Goal: Ask a question

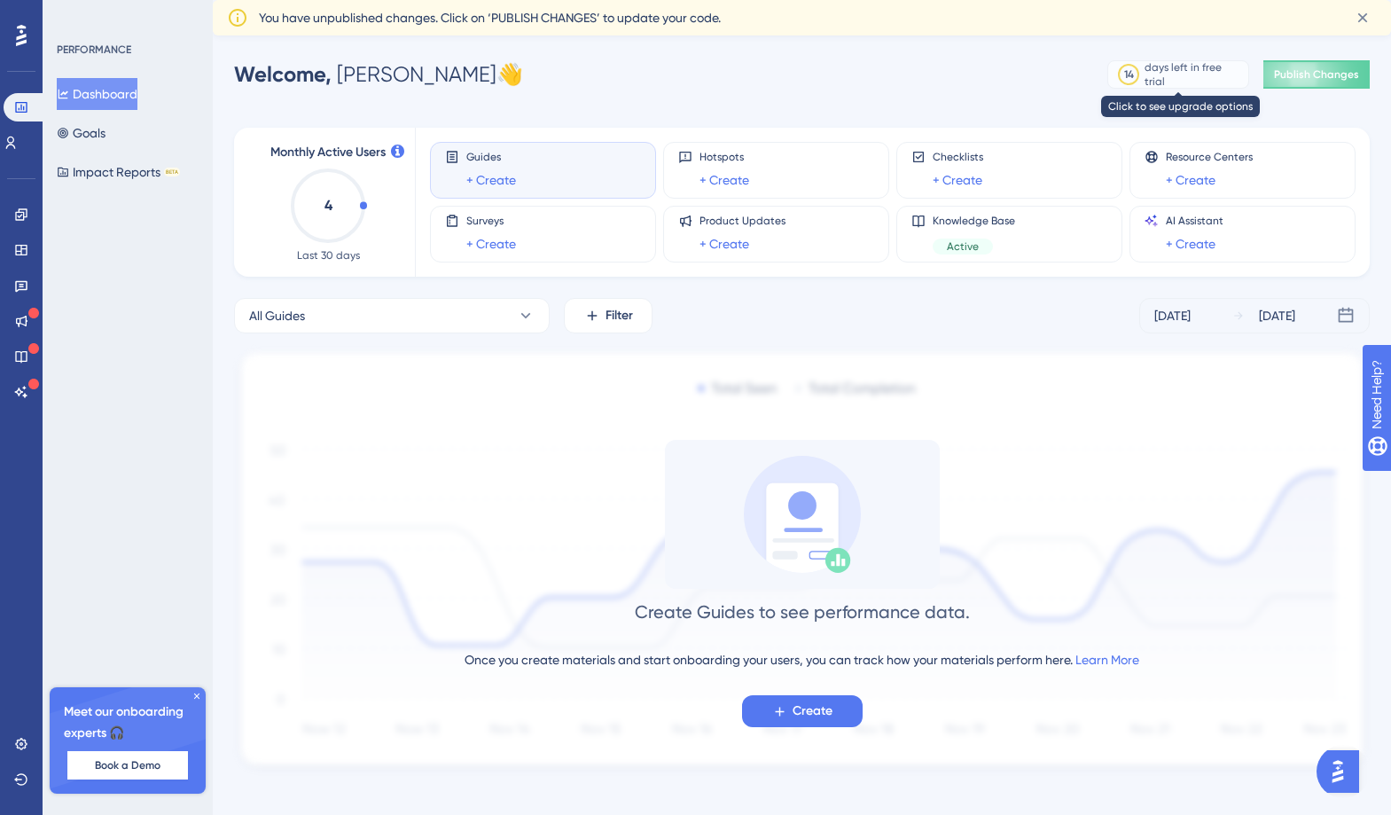
click at [1142, 70] on div "days left in free trial" at bounding box center [1193, 74] width 98 height 28
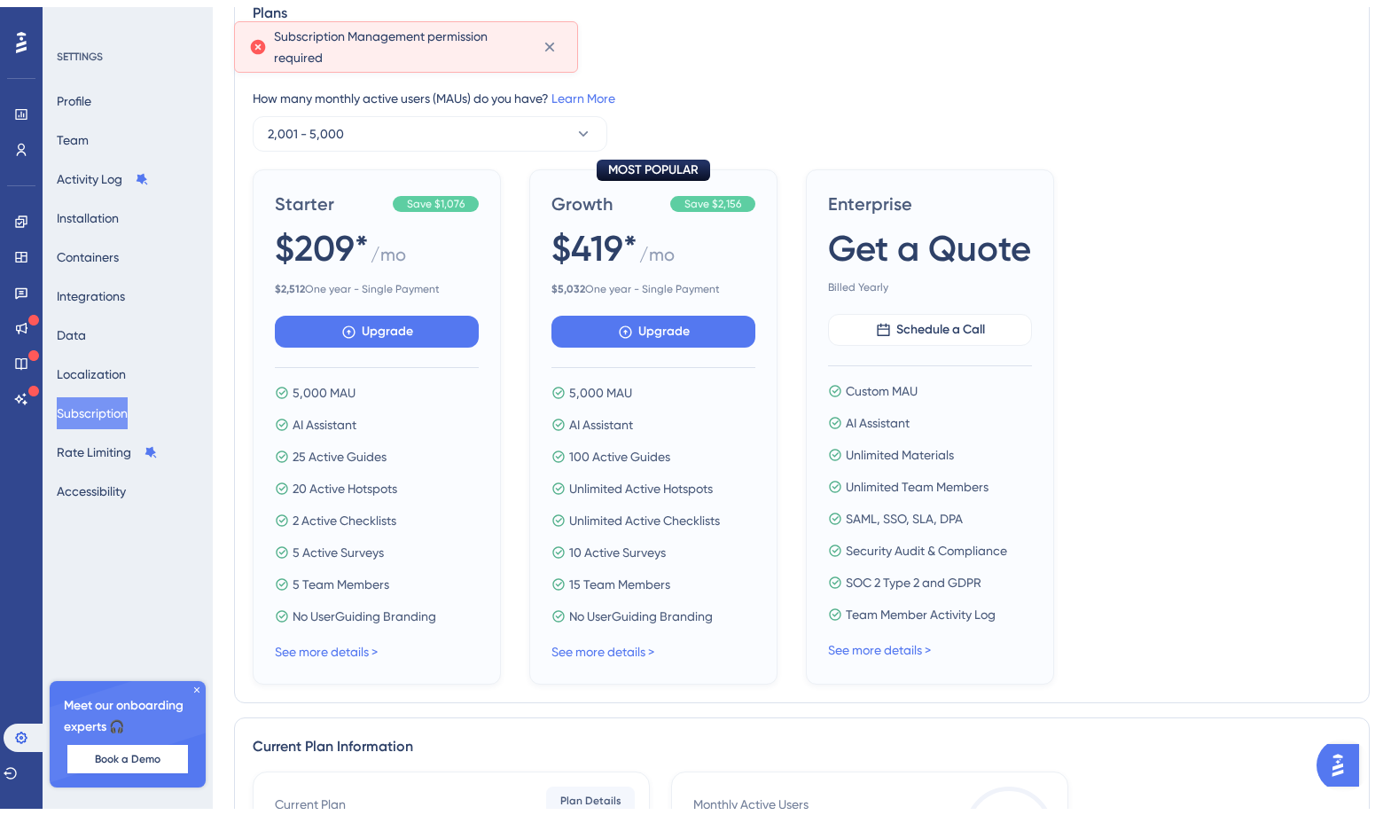
scroll to position [276, 0]
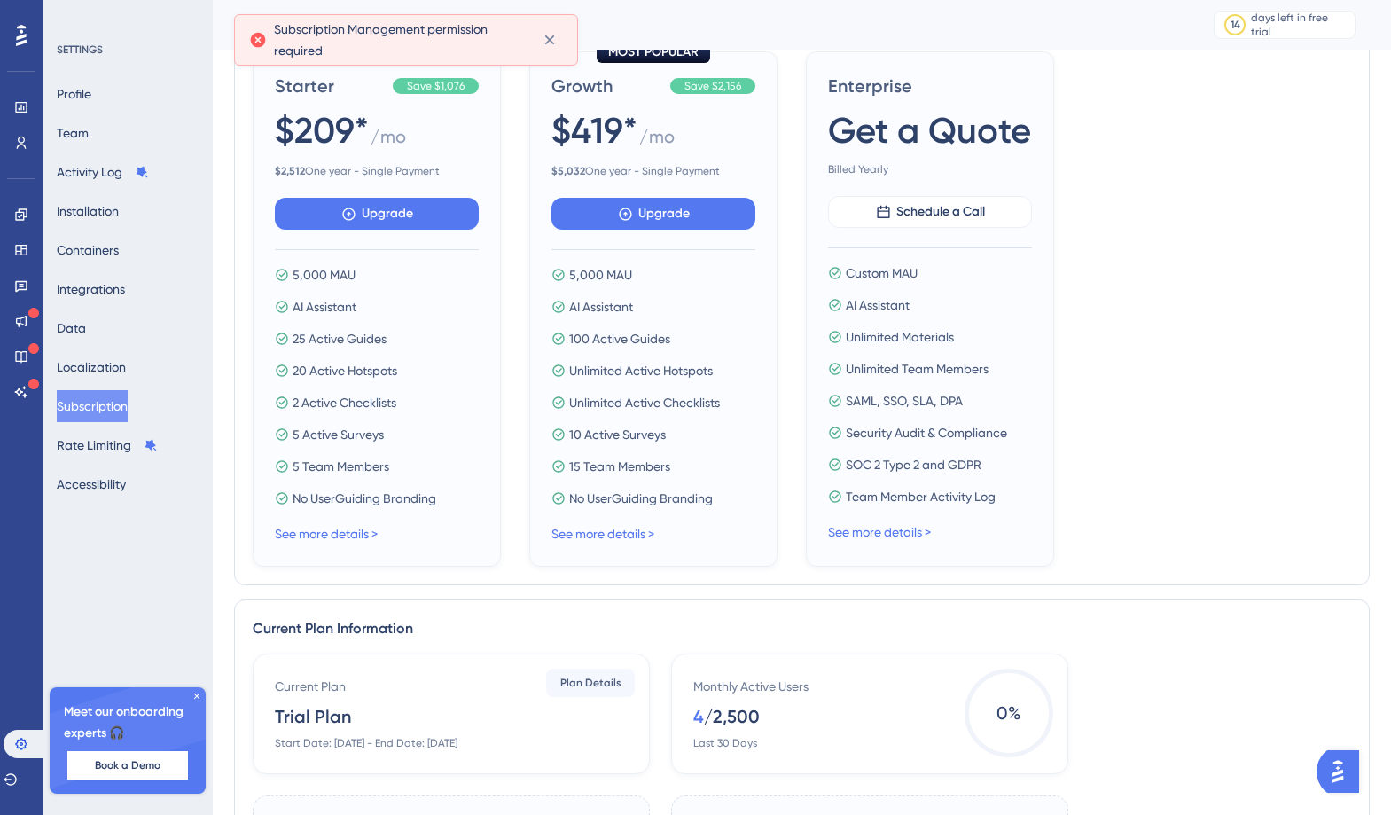
click at [361, 542] on div "See more details >" at bounding box center [377, 533] width 204 height 21
click at [348, 532] on link "See more details >" at bounding box center [326, 533] width 103 height 14
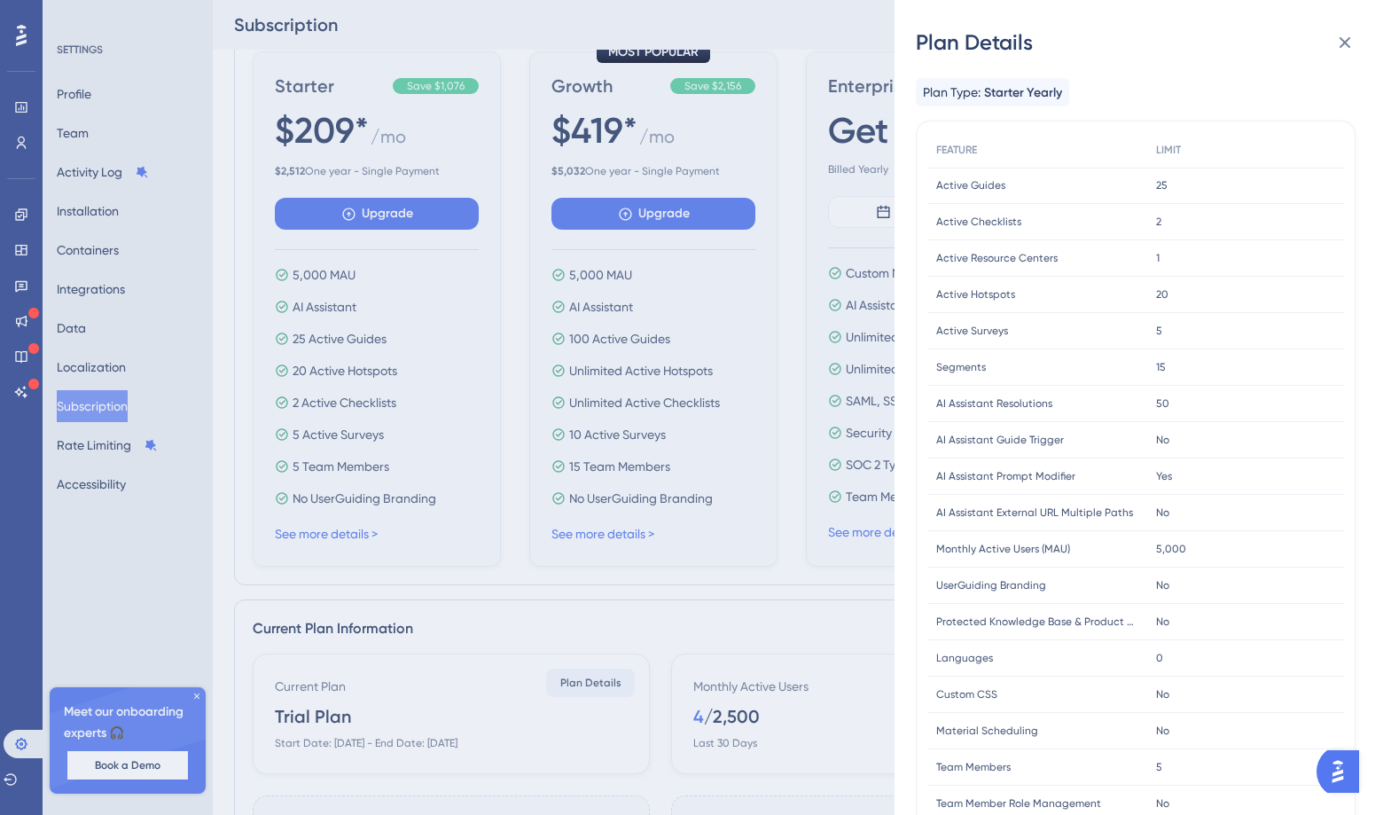
click at [783, 418] on div "Plan Details Plan Type: Starter Yearly FEATURE LIMIT Active Guides Active Guide…" at bounding box center [695, 407] width 1391 height 815
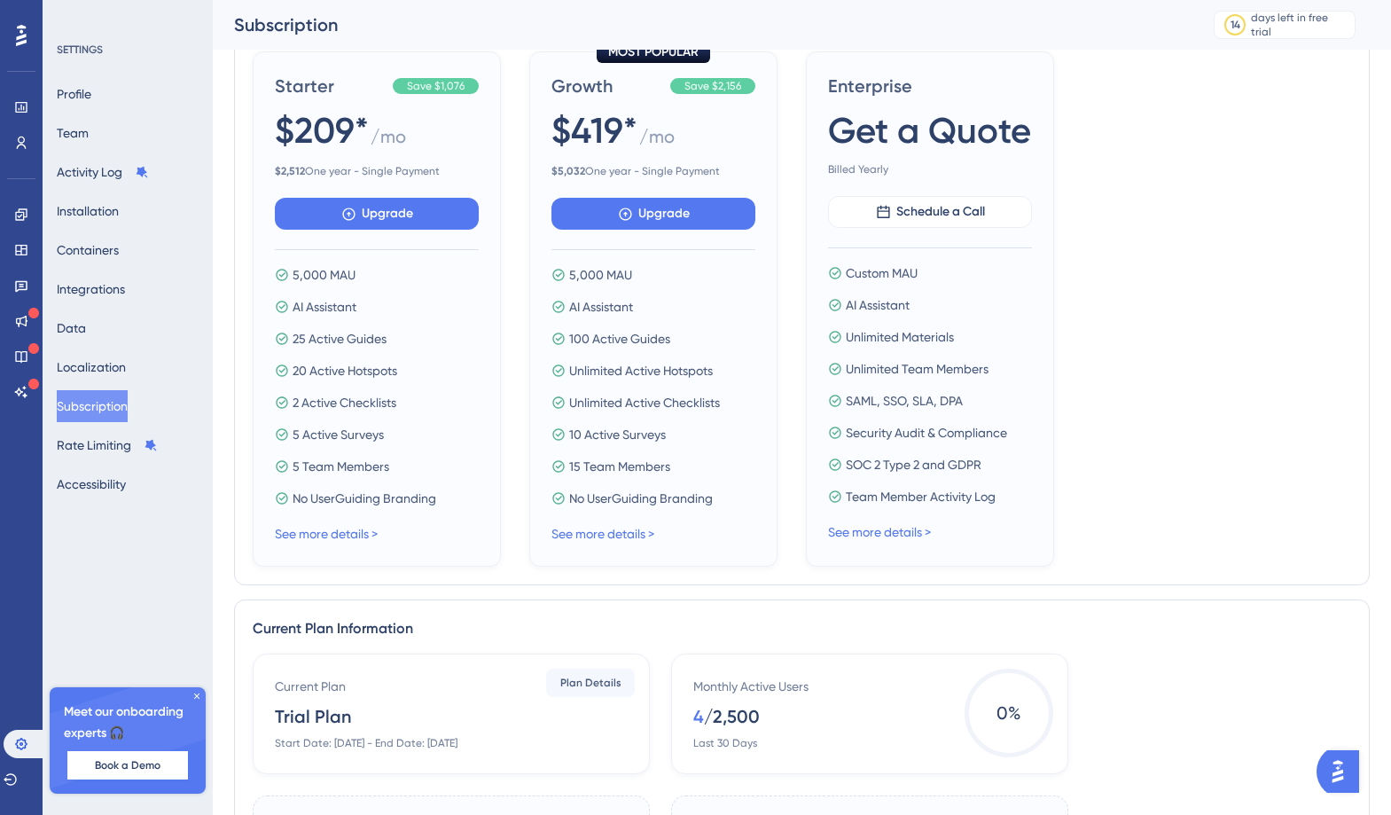
click at [146, 275] on div "Profile Team Activity Log Installation Containers Integrations Data Localizatio…" at bounding box center [129, 289] width 144 height 422
click at [93, 241] on button "Containers" at bounding box center [88, 250] width 62 height 32
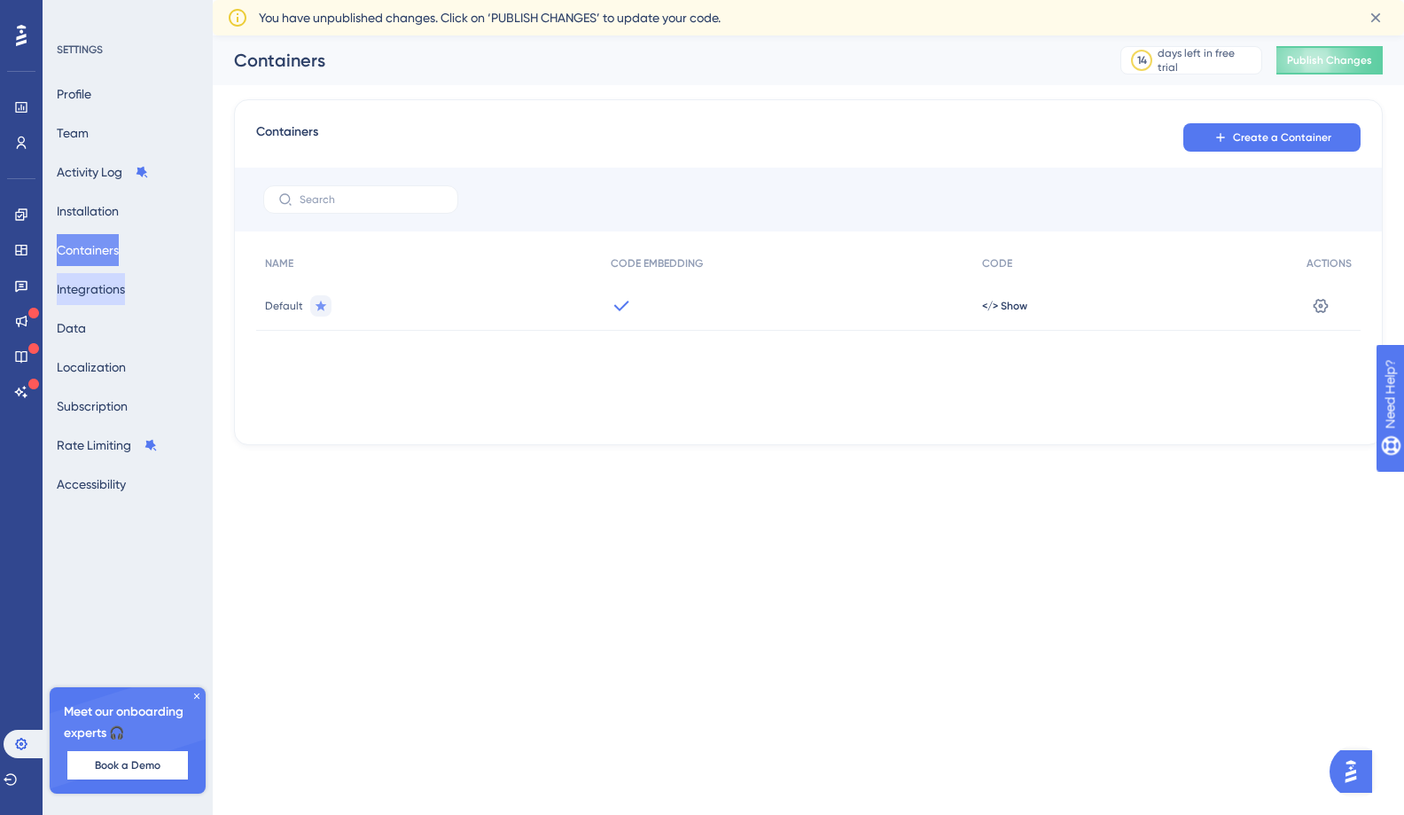
click at [92, 299] on button "Integrations" at bounding box center [91, 289] width 68 height 32
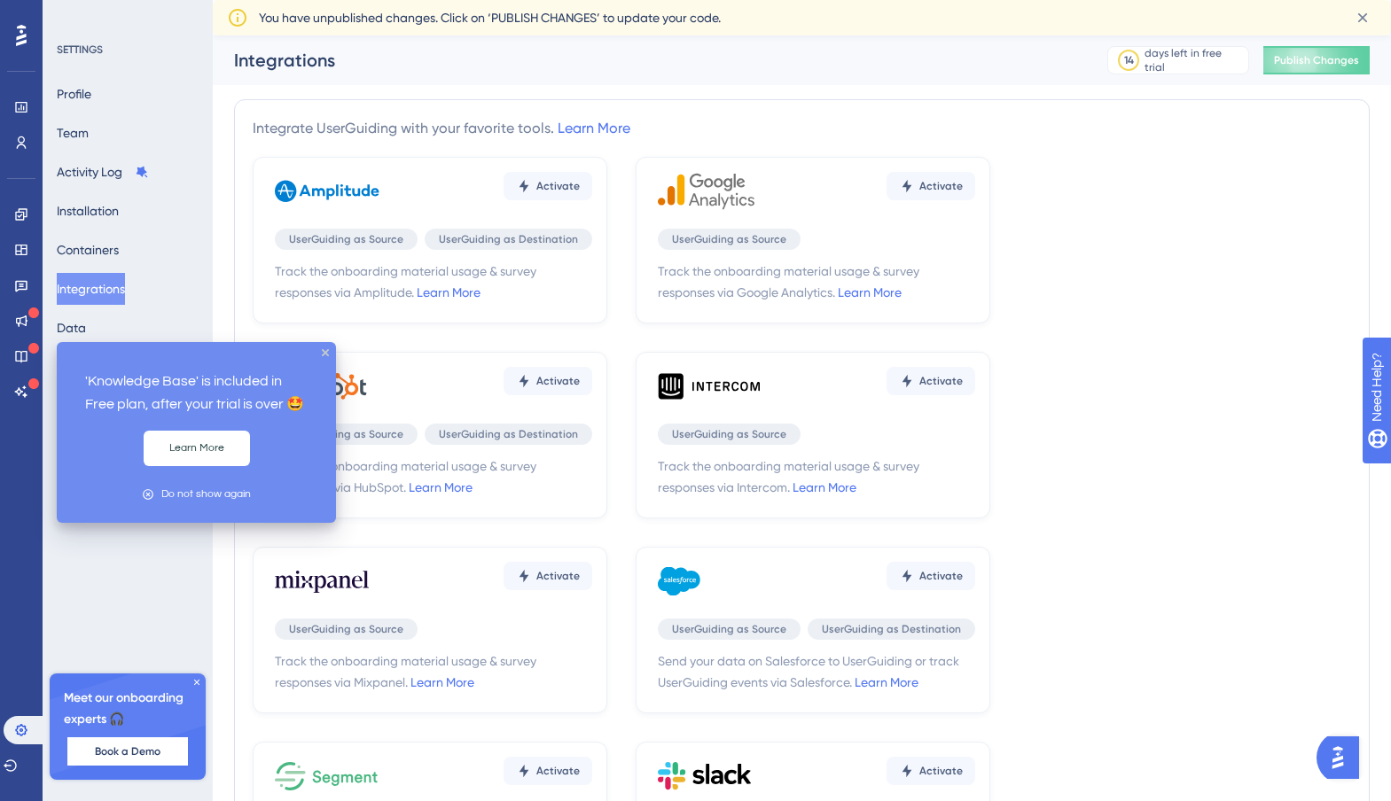
click at [28, 366] on base "Knowledge Base" at bounding box center [21, 356] width 14 height 28
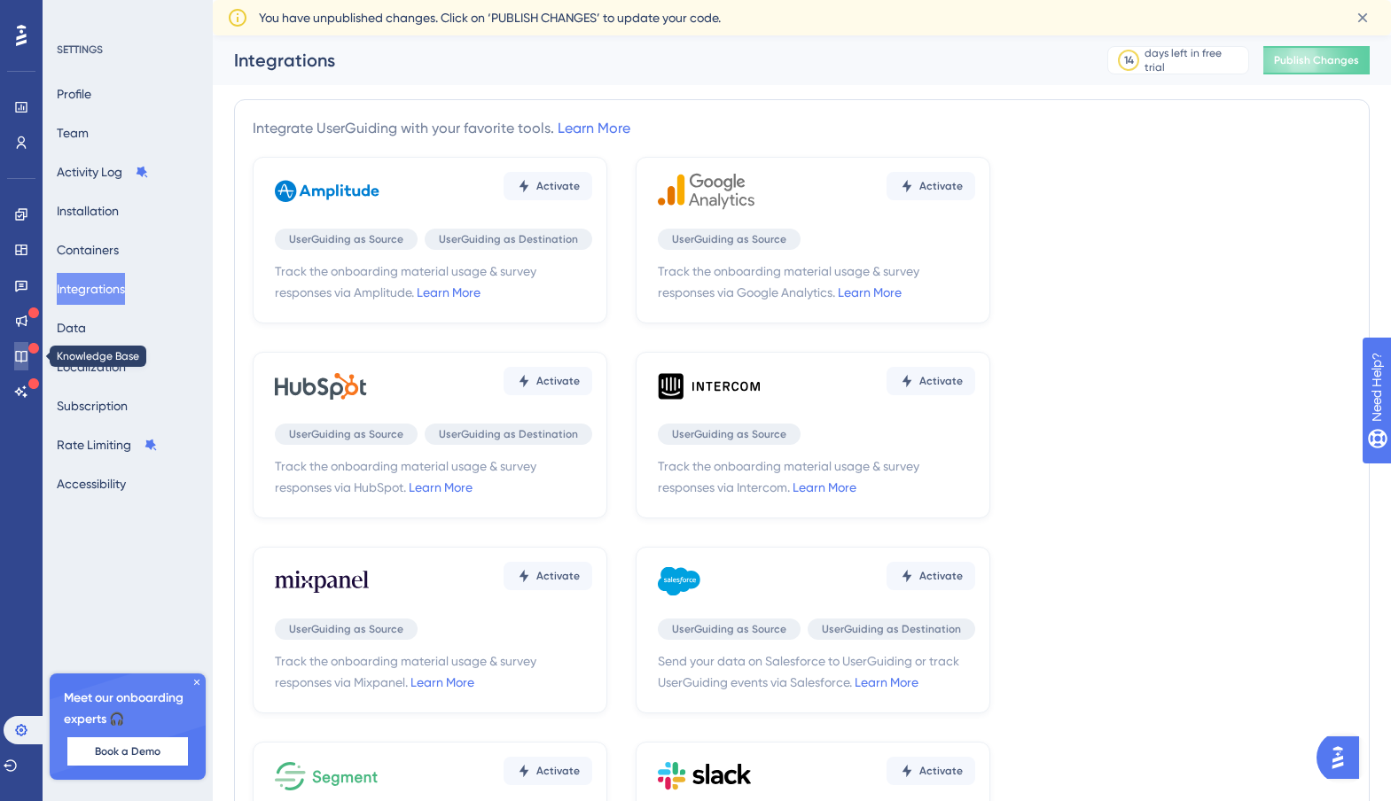
click at [18, 356] on icon at bounding box center [21, 356] width 14 height 14
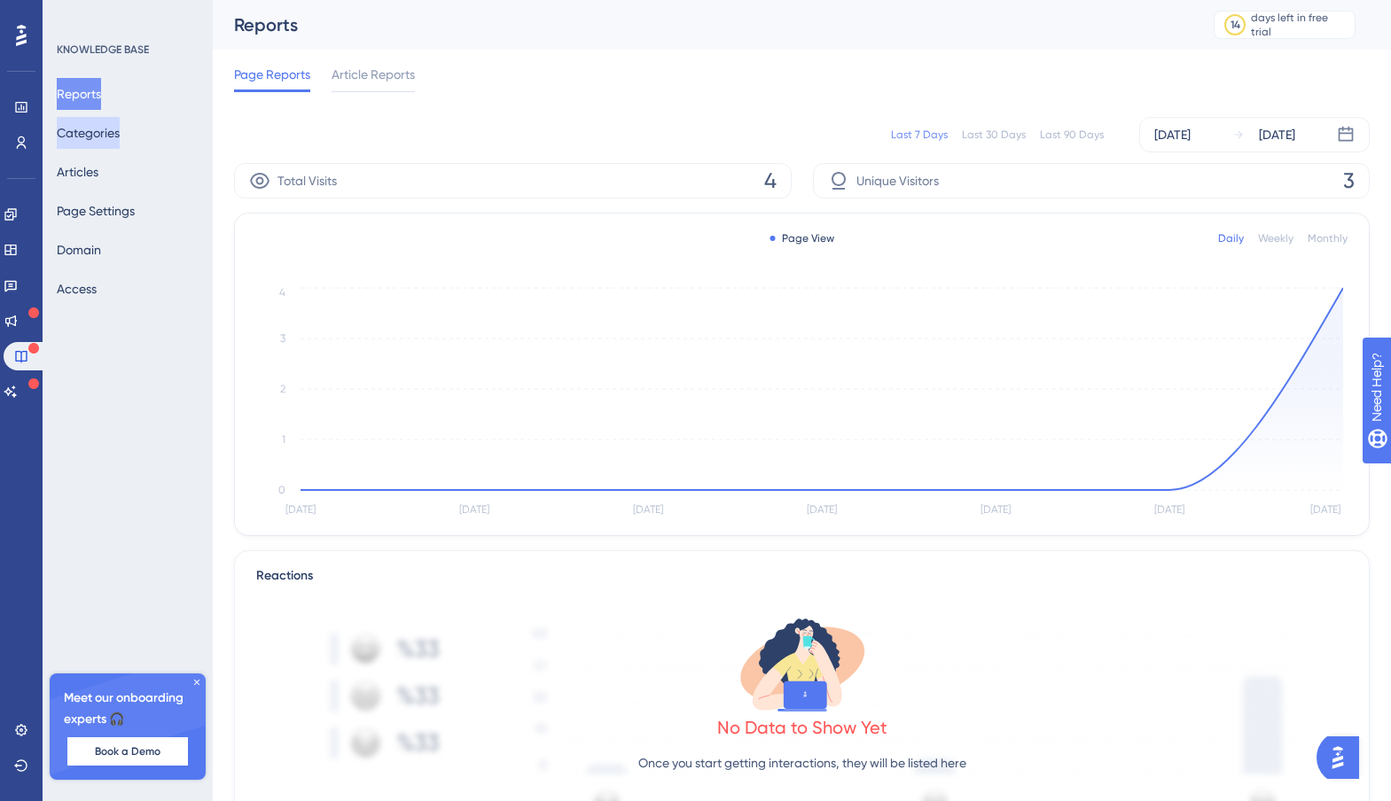
click at [104, 130] on button "Categories" at bounding box center [88, 133] width 63 height 32
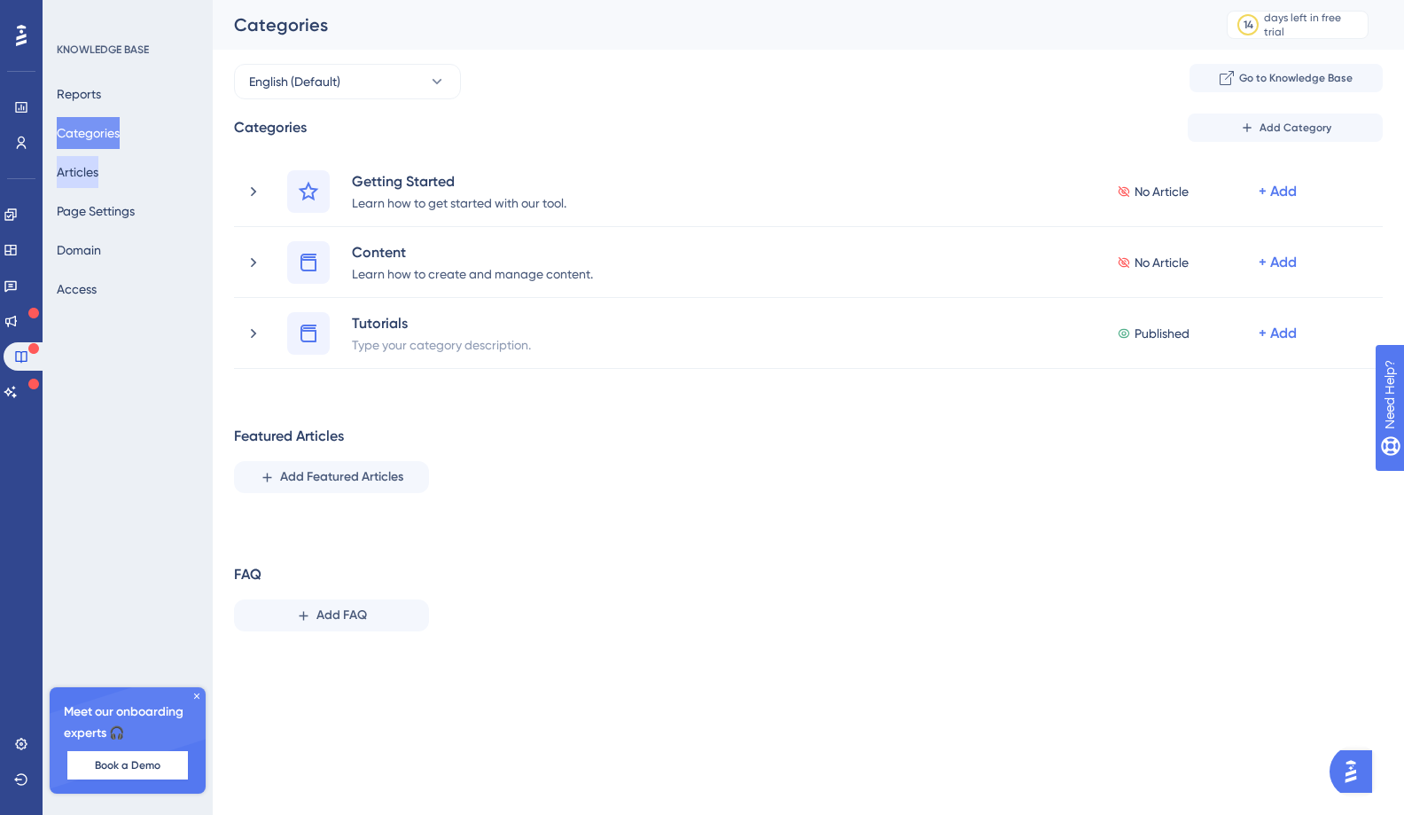
click at [96, 166] on button "Articles" at bounding box center [78, 172] width 42 height 32
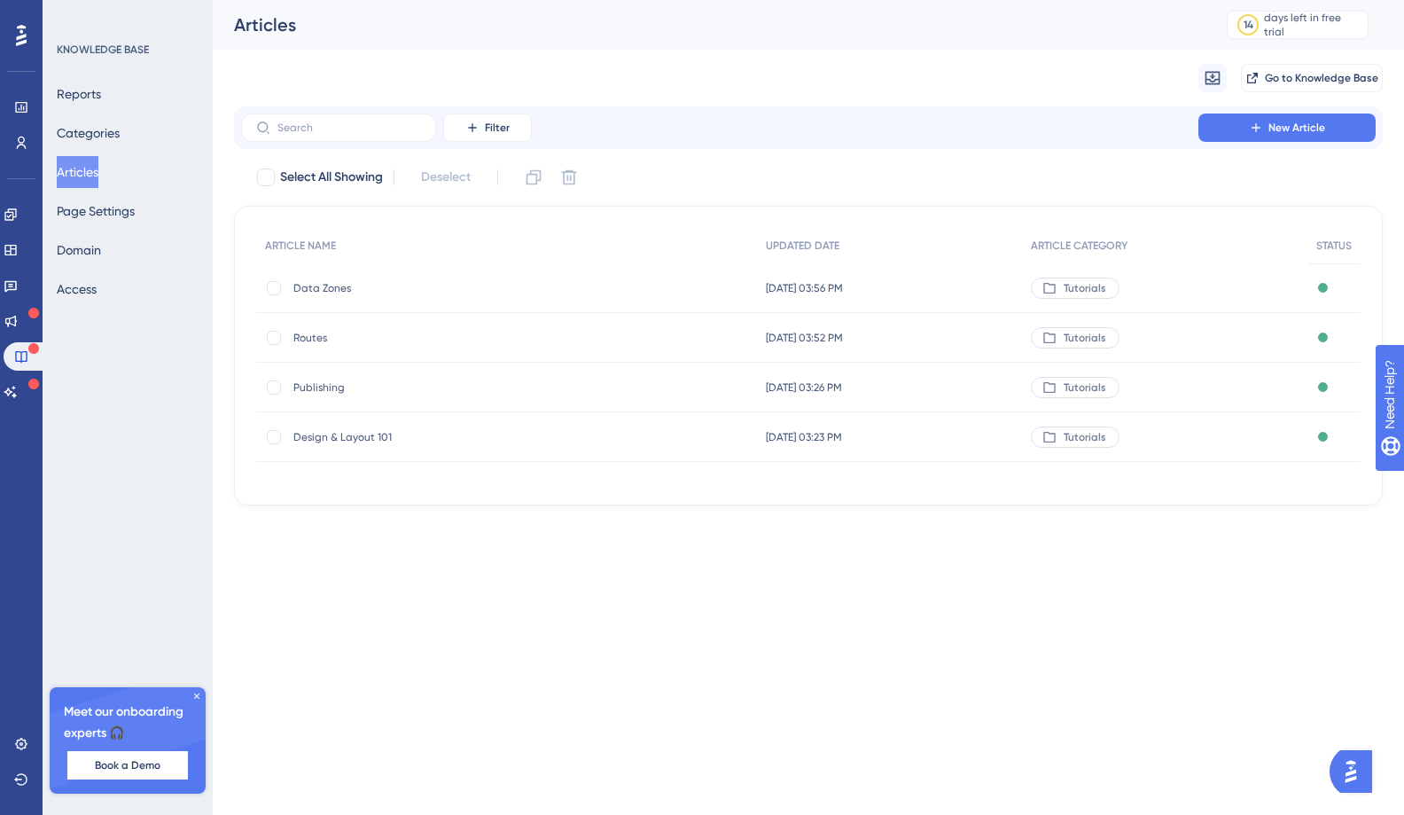
click at [1142, 723] on img "Open AI Assistant Launcher" at bounding box center [1351, 771] width 32 height 32
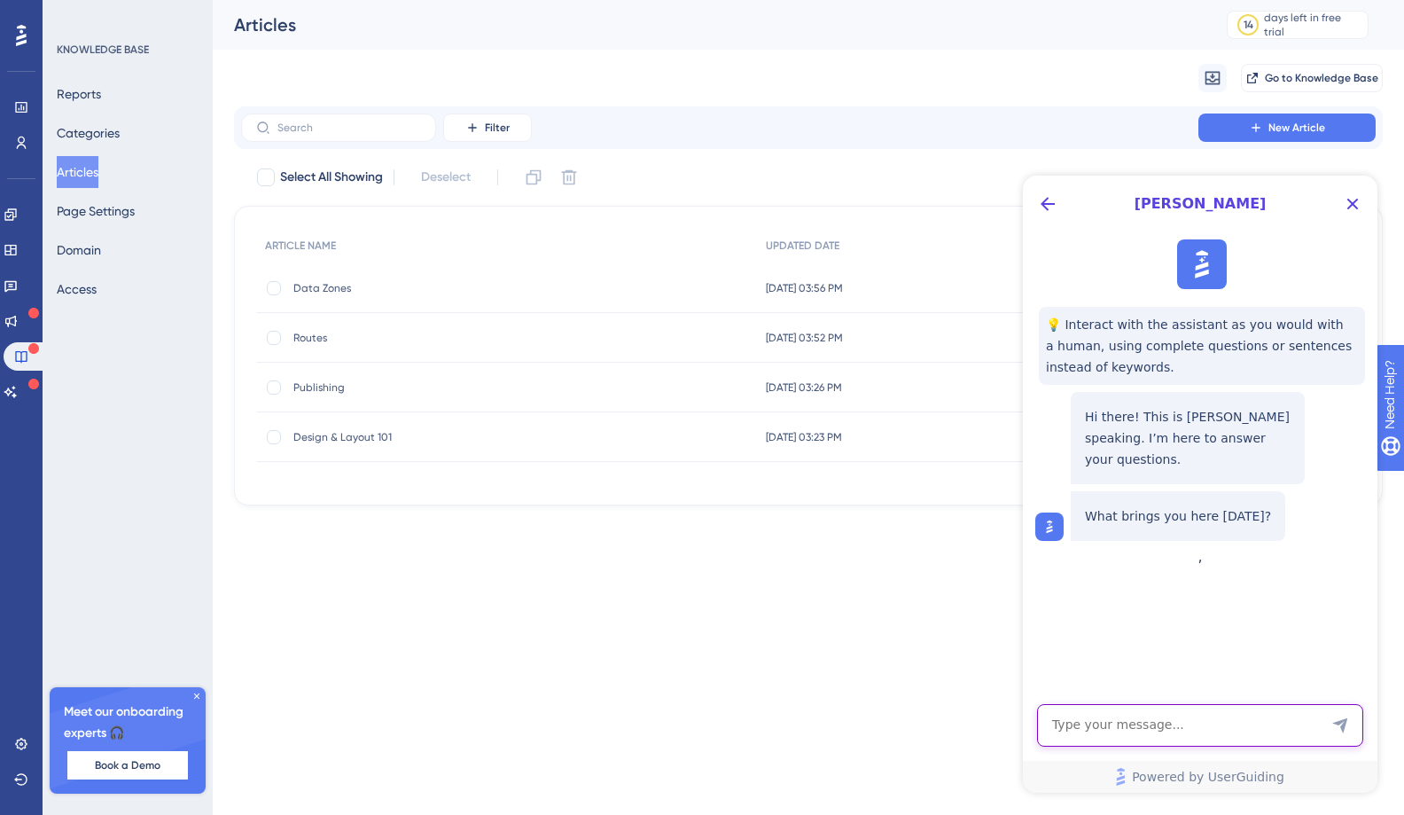
click at [1142, 723] on textarea "AI Assistant Text Input" at bounding box center [1200, 725] width 326 height 43
type textarea "the starter plan is 200 guides. Are articles and guides the same thing"
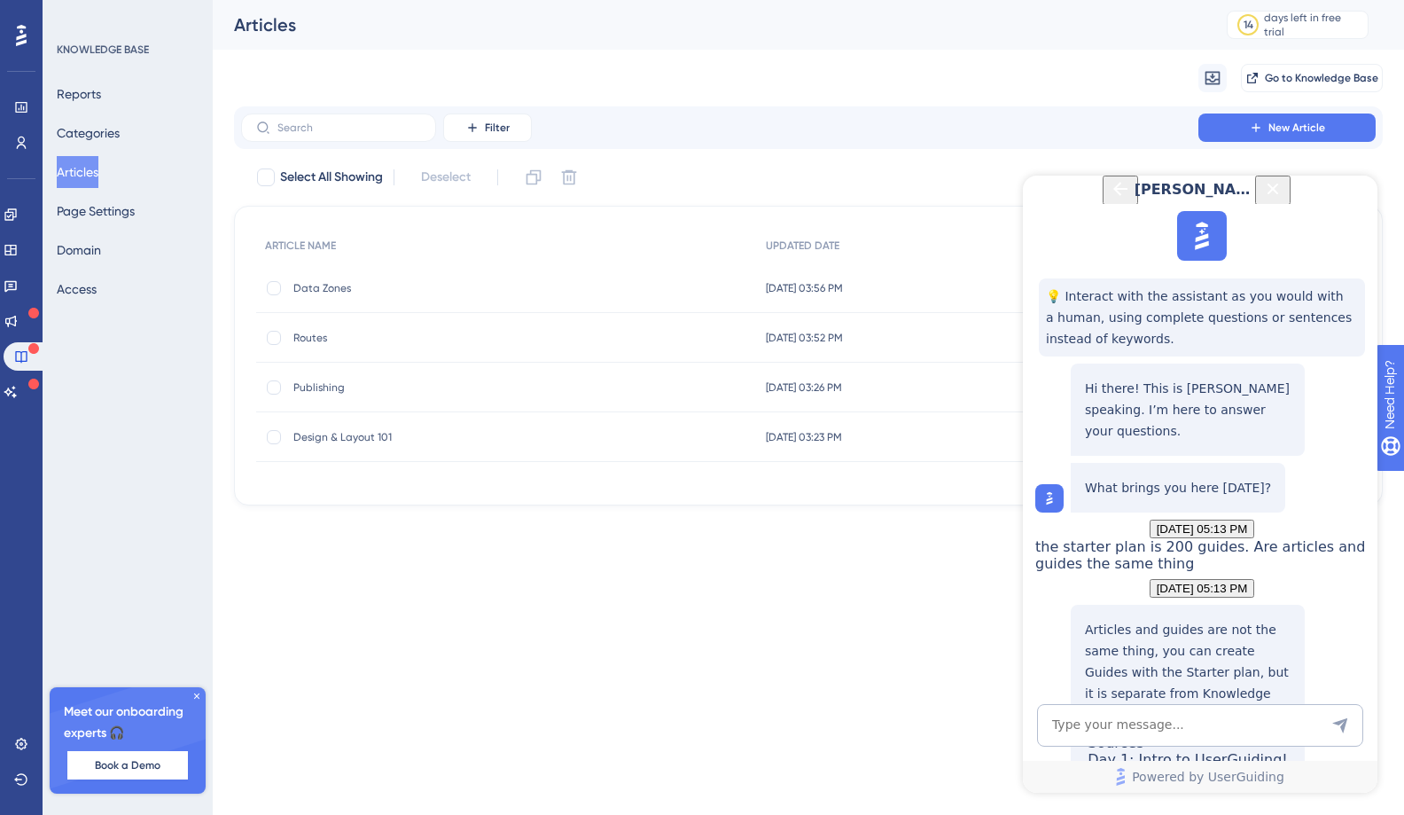
scroll to position [236, 0]
click at [1142, 723] on div "Day 1: Intro to UserGuiding!" at bounding box center [1186, 770] width 199 height 38
click at [1142, 723] on textarea "AI Assistant Text Input" at bounding box center [1200, 725] width 326 height 43
type textarea "is there a limit on articles"
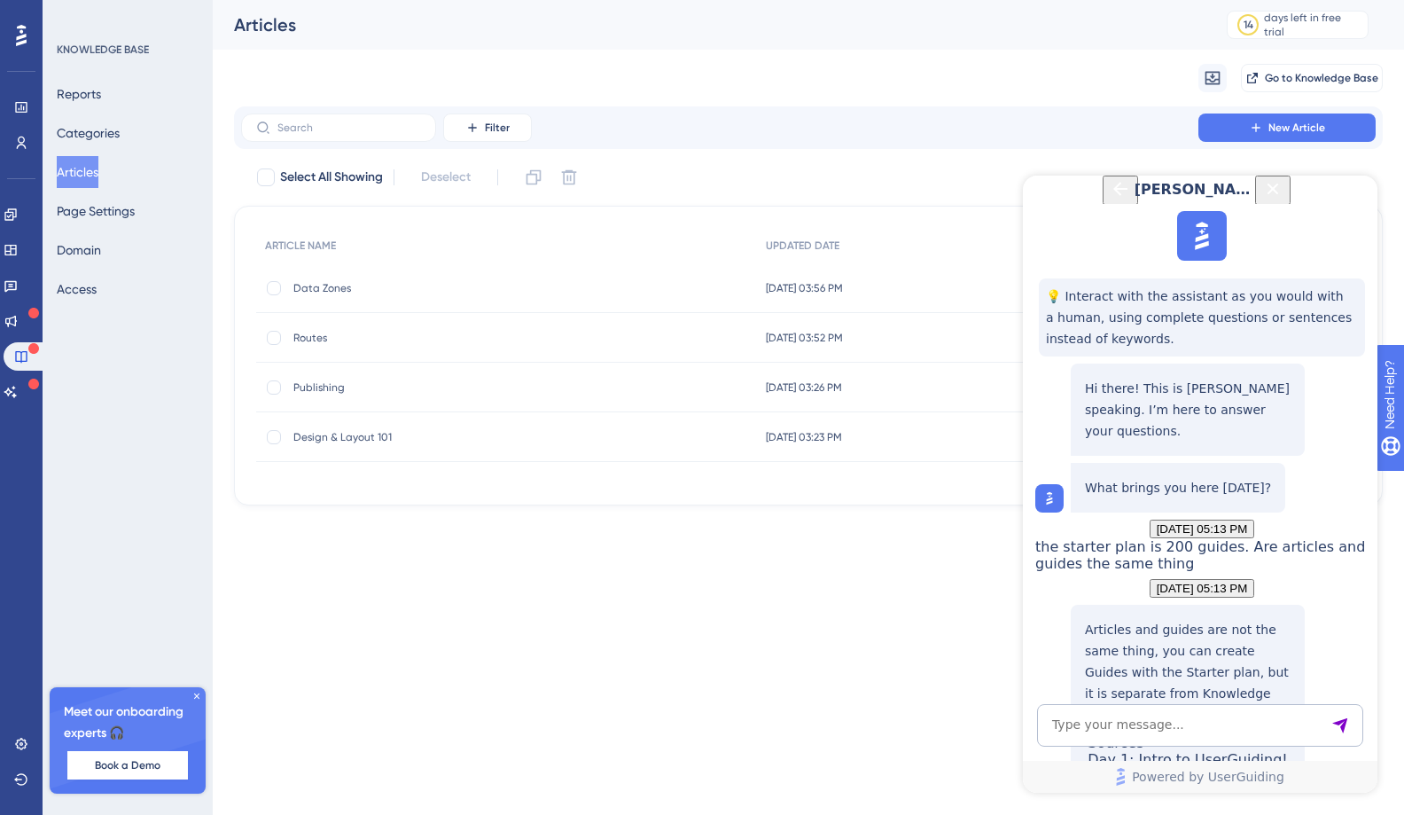
click at [1142, 199] on icon "Close Button" at bounding box center [1272, 188] width 21 height 21
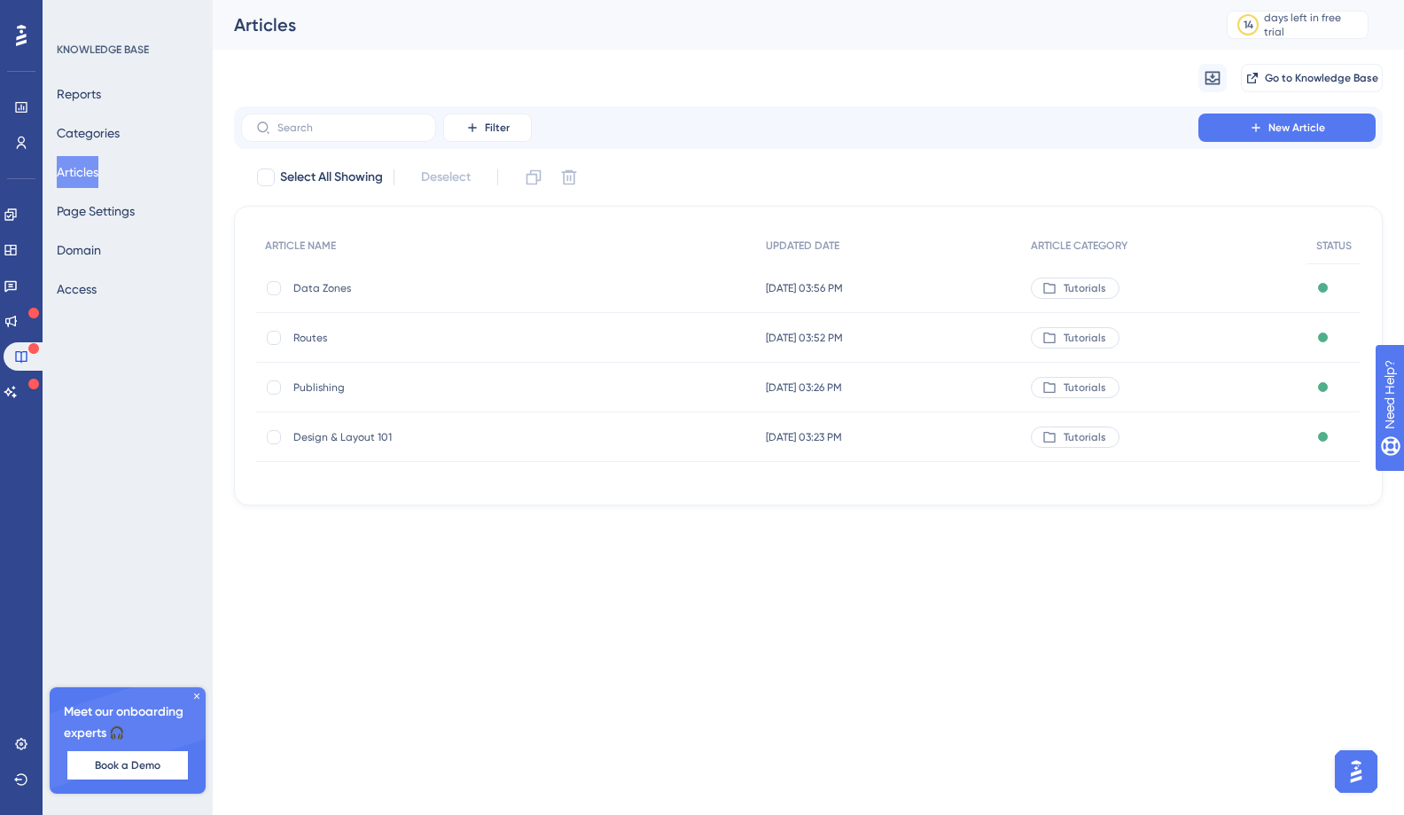
scroll to position [0, 0]
click at [114, 220] on button "Page Settings" at bounding box center [96, 211] width 78 height 32
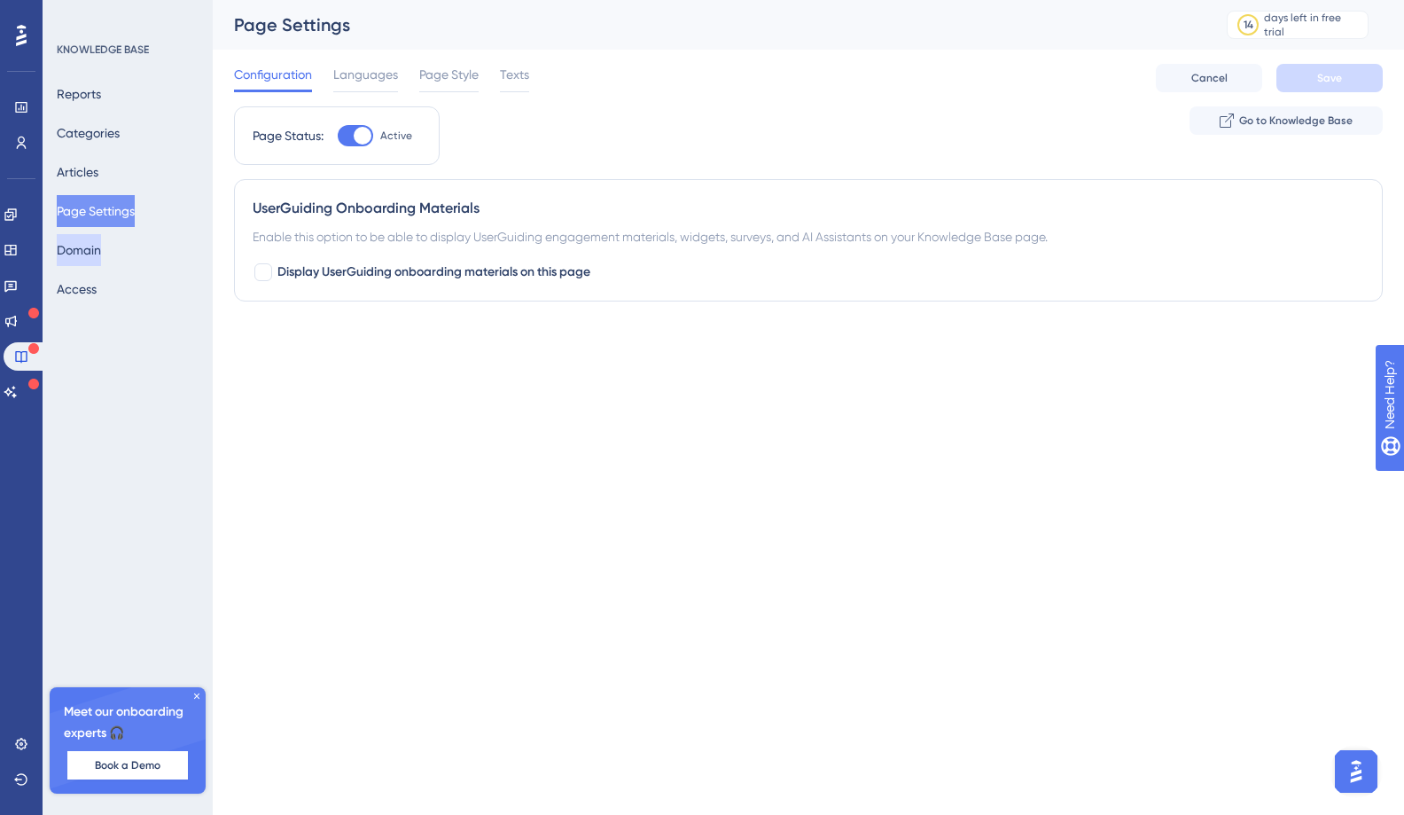
click at [101, 238] on button "Domain" at bounding box center [79, 250] width 44 height 32
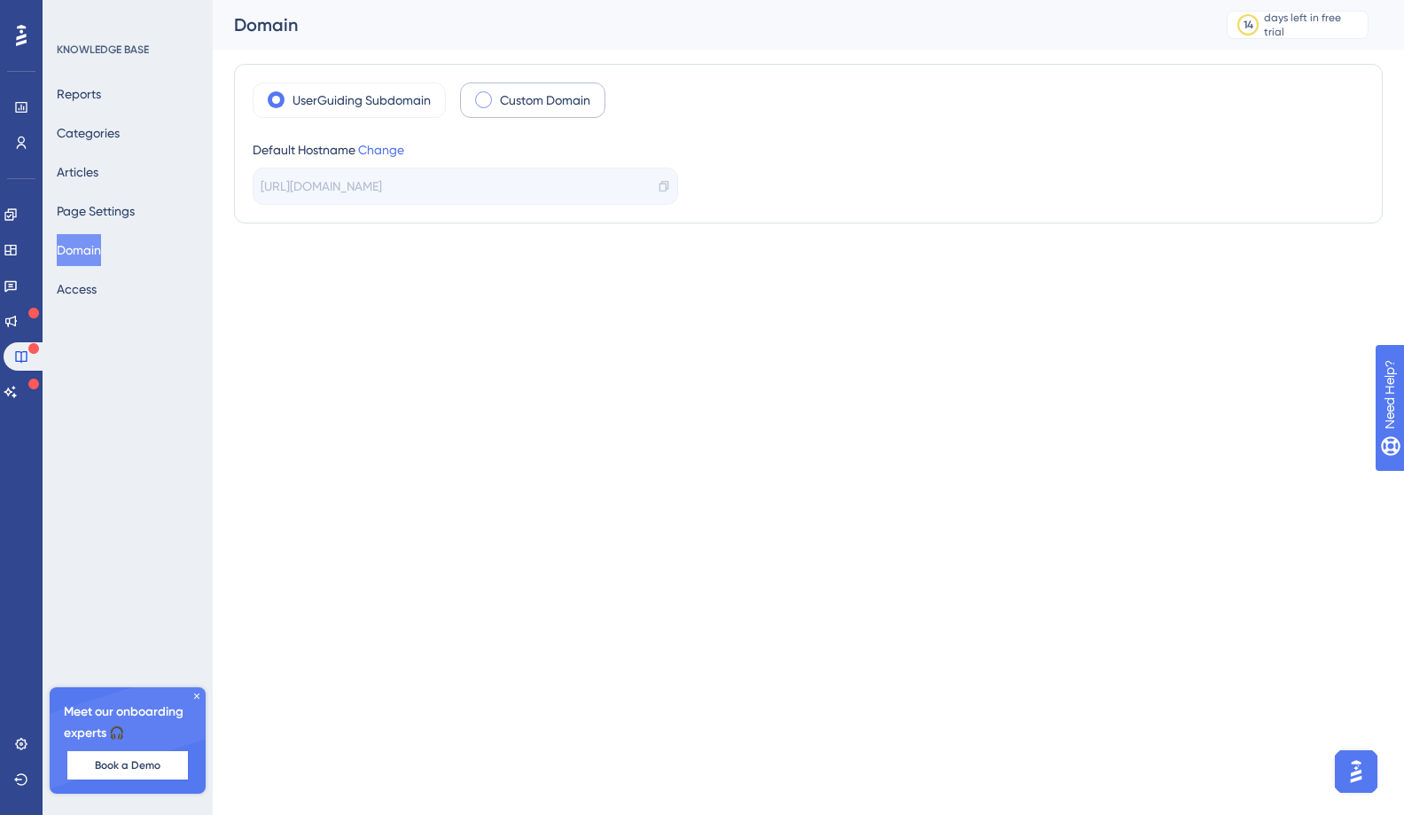
click at [483, 95] on span at bounding box center [483, 99] width 17 height 17
drag, startPoint x: 123, startPoint y: 166, endPoint x: 108, endPoint y: 172, distance: 16.3
click at [123, 166] on div "Reports Categories Articles Page Settings Domain Access" at bounding box center [129, 191] width 144 height 227
click at [79, 175] on button "Articles" at bounding box center [78, 172] width 42 height 32
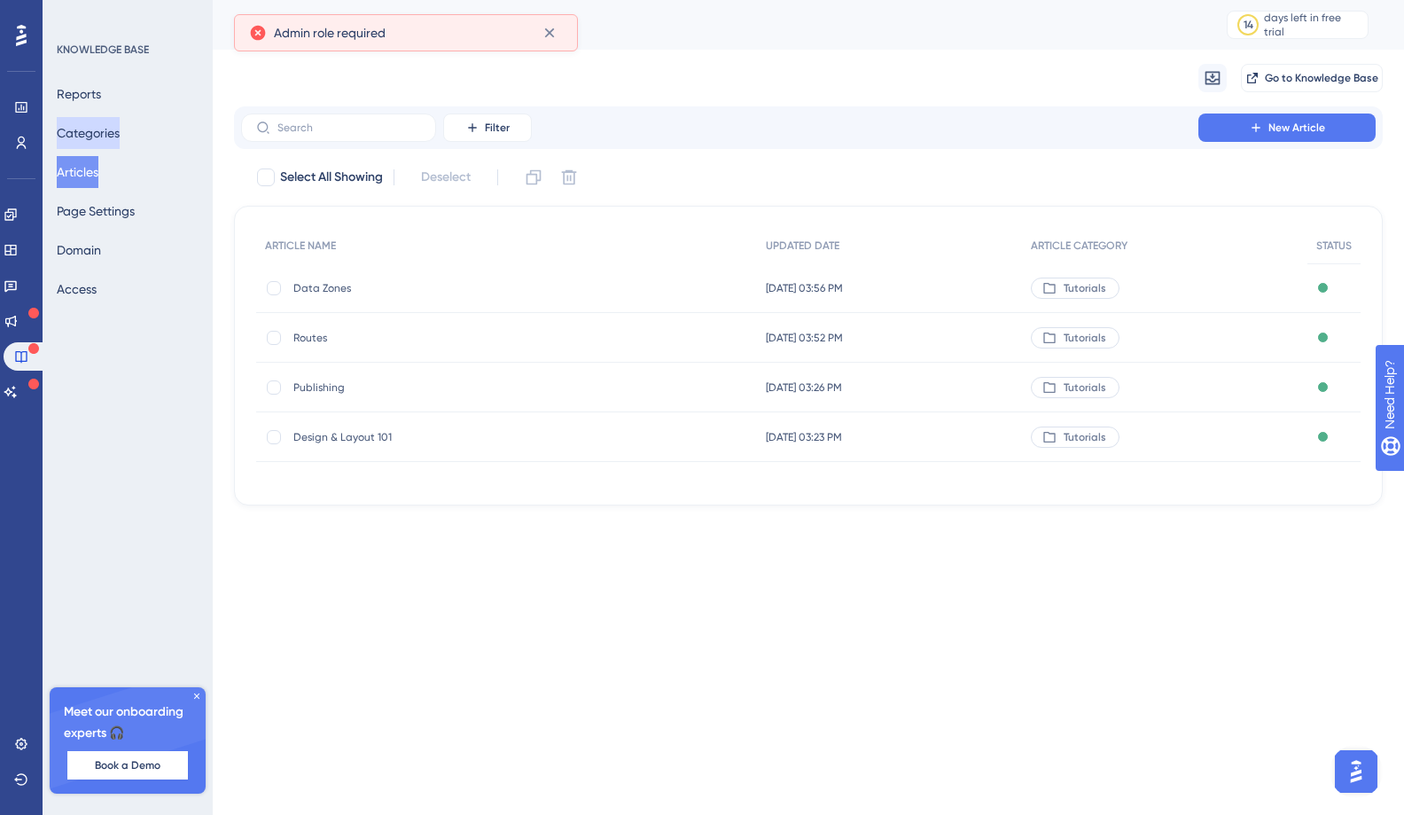
click at [90, 140] on button "Categories" at bounding box center [88, 133] width 63 height 32
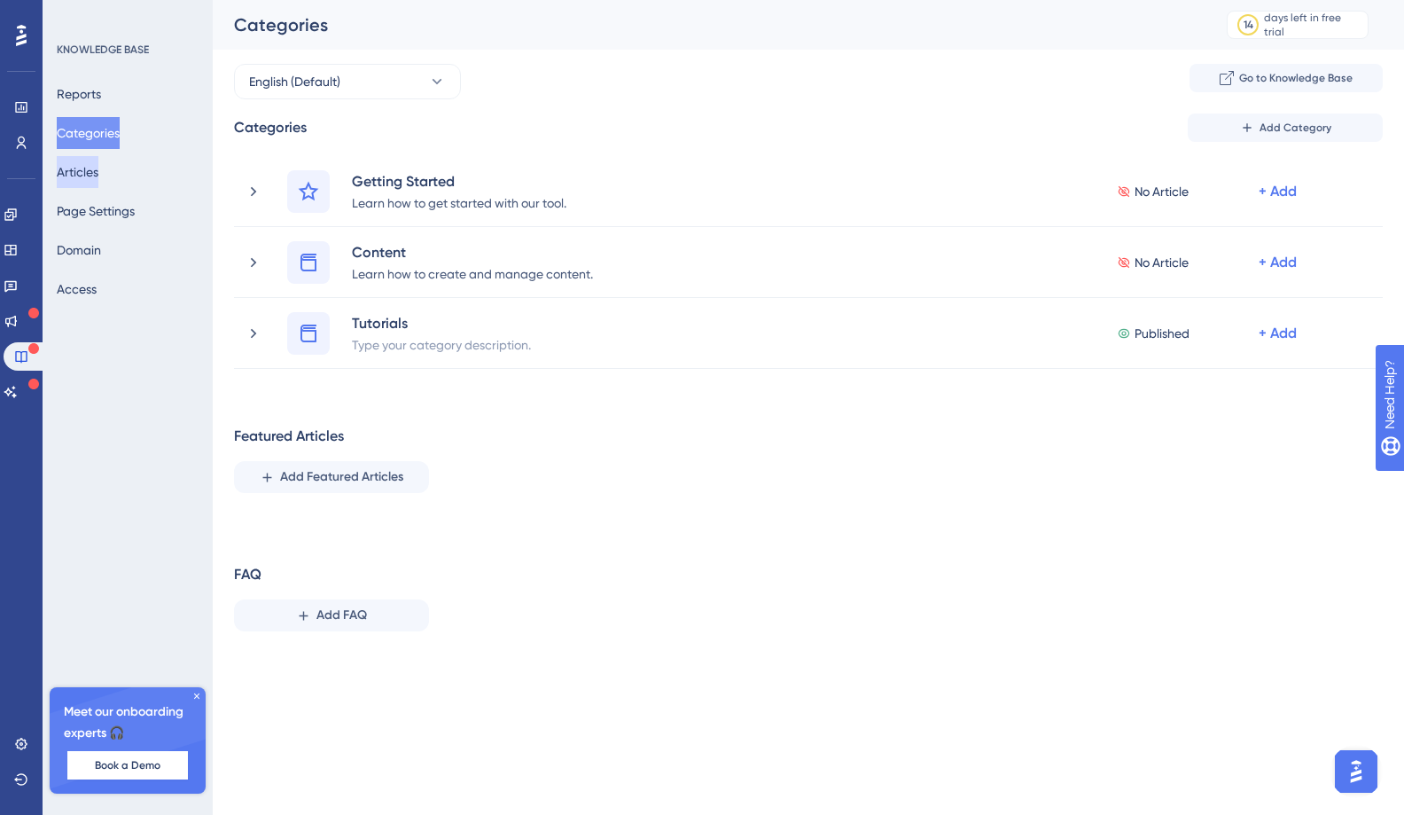
click at [89, 160] on button "Articles" at bounding box center [78, 172] width 42 height 32
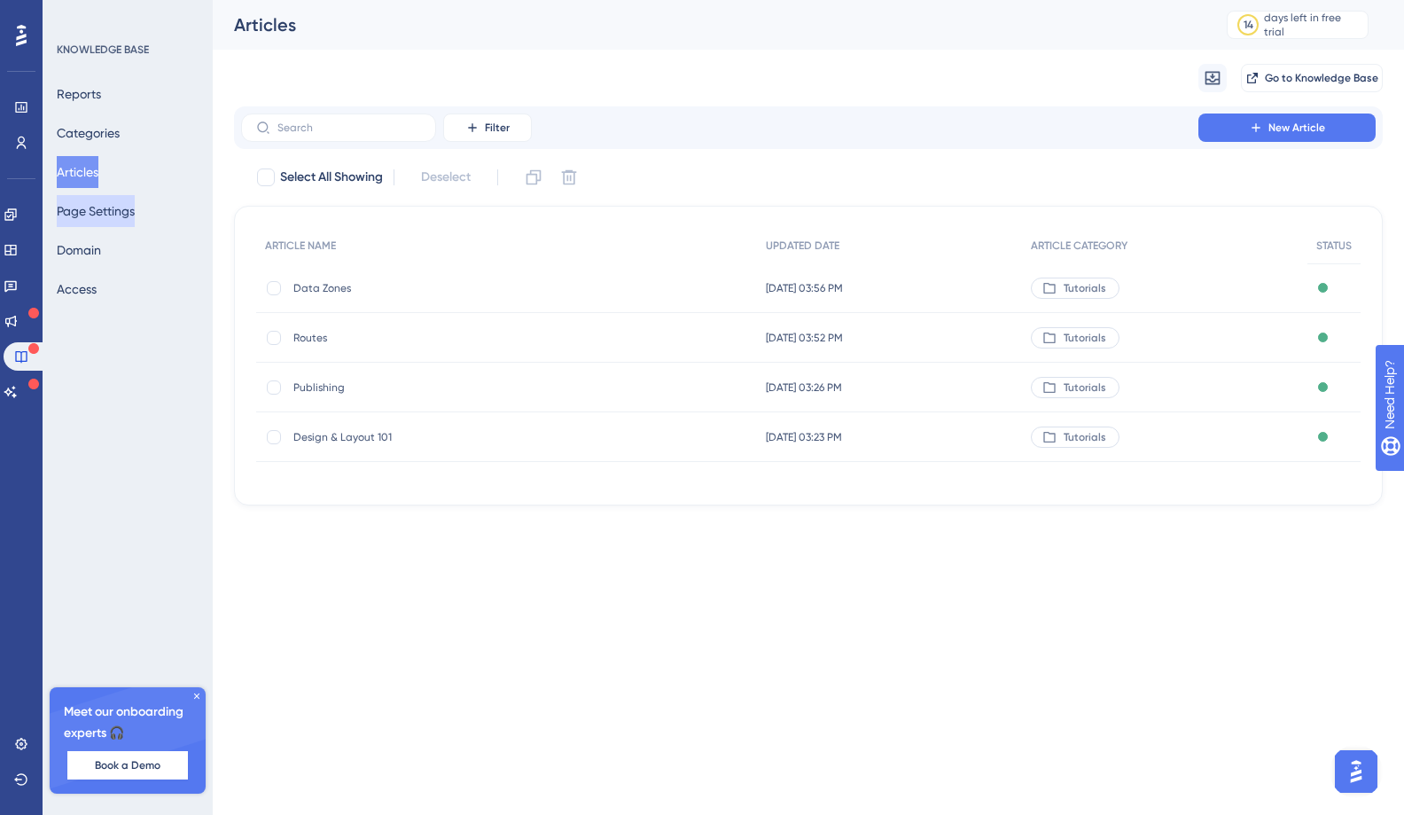
click at [87, 210] on button "Page Settings" at bounding box center [96, 211] width 78 height 32
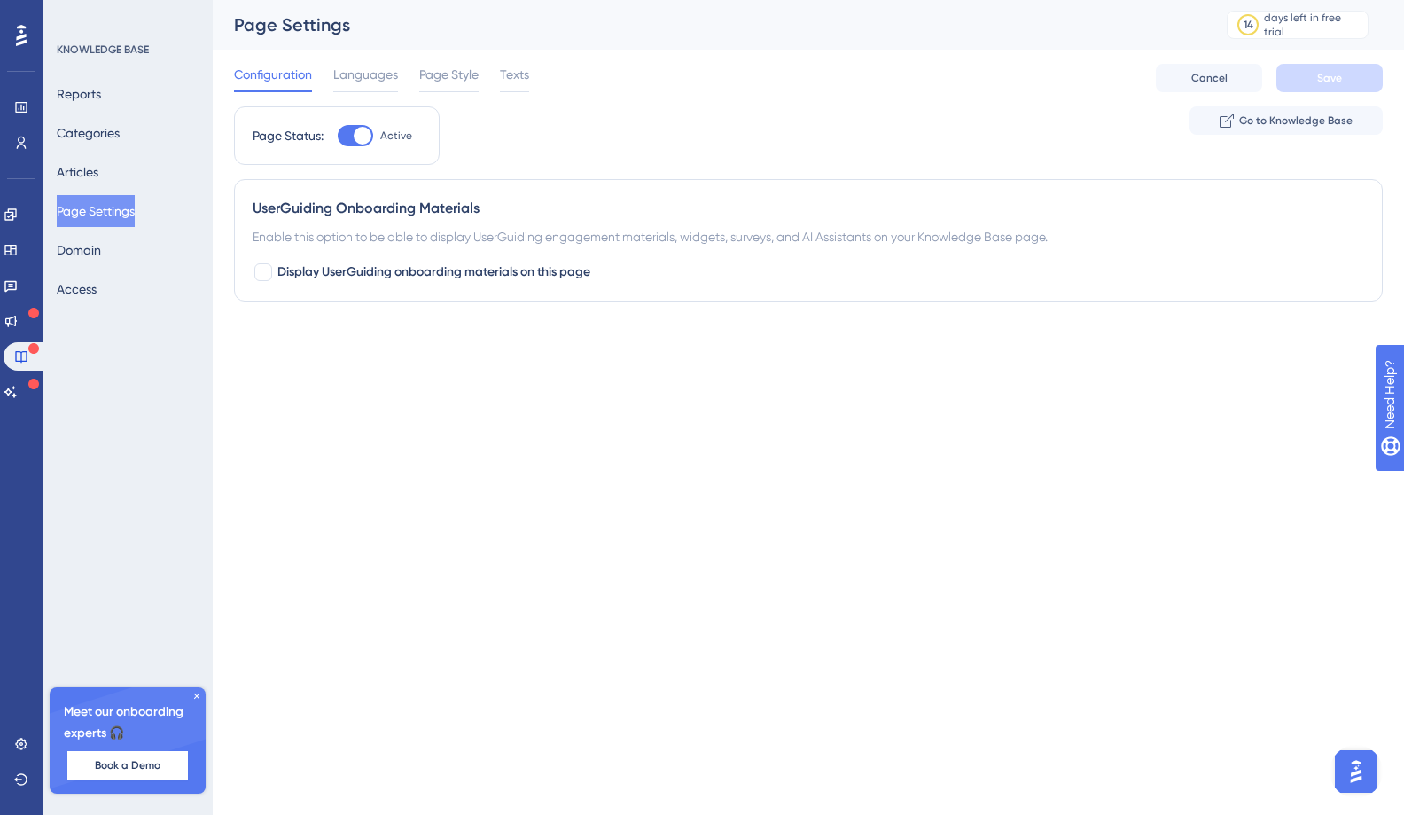
click at [1142, 723] on button "Open AI Assistant Launcher" at bounding box center [1356, 771] width 43 height 43
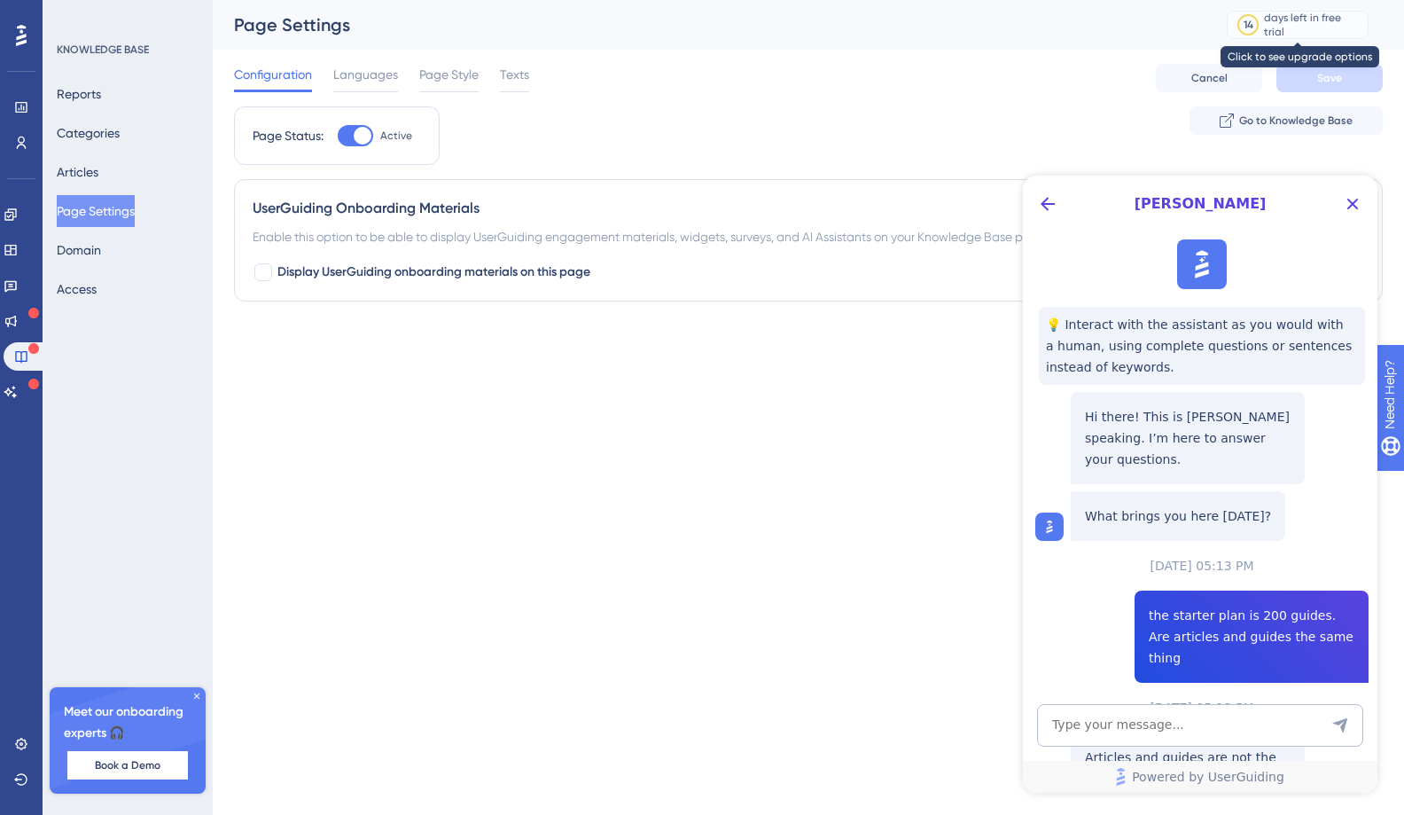
click at [1142, 15] on div "14 days left in free trial" at bounding box center [1298, 25] width 142 height 28
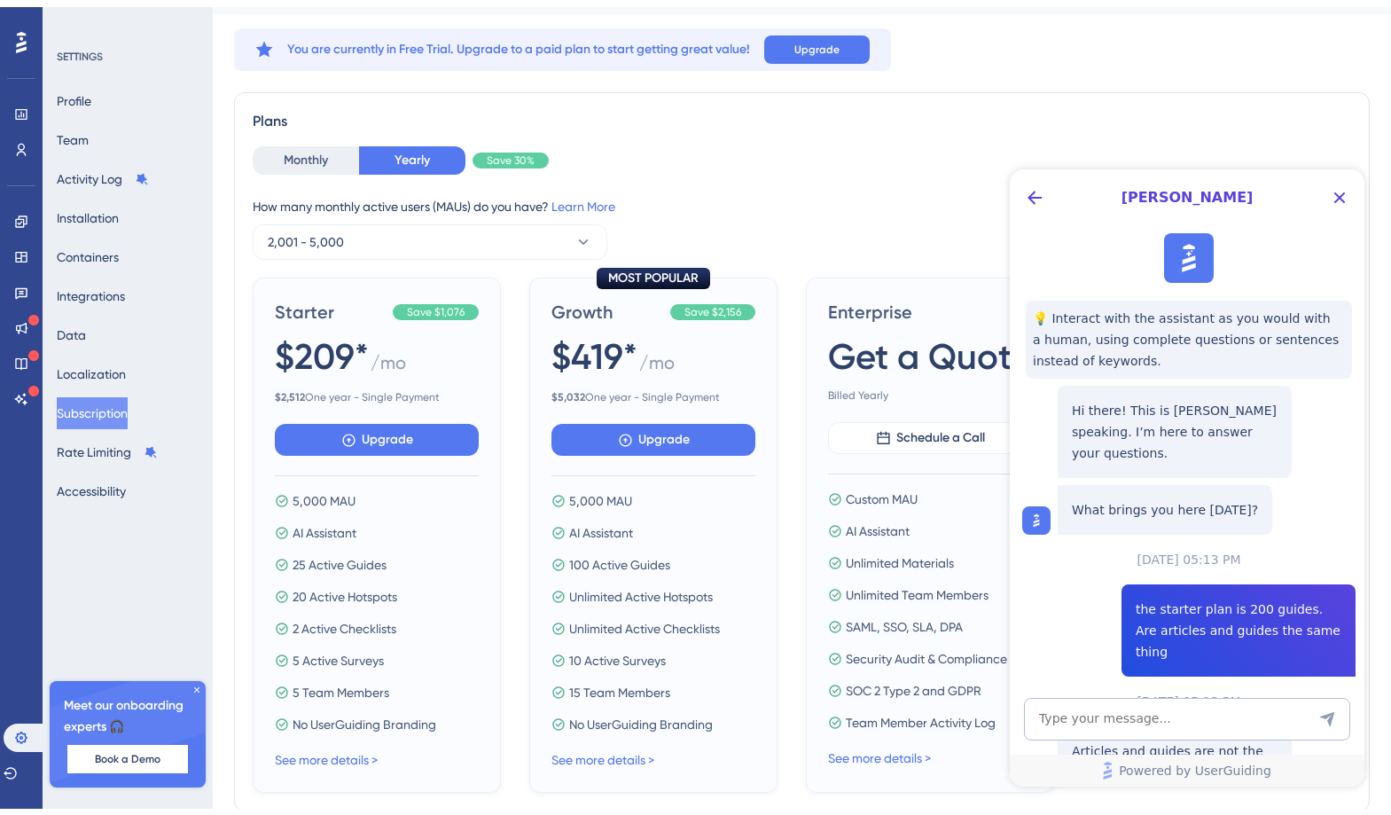
scroll to position [62, 0]
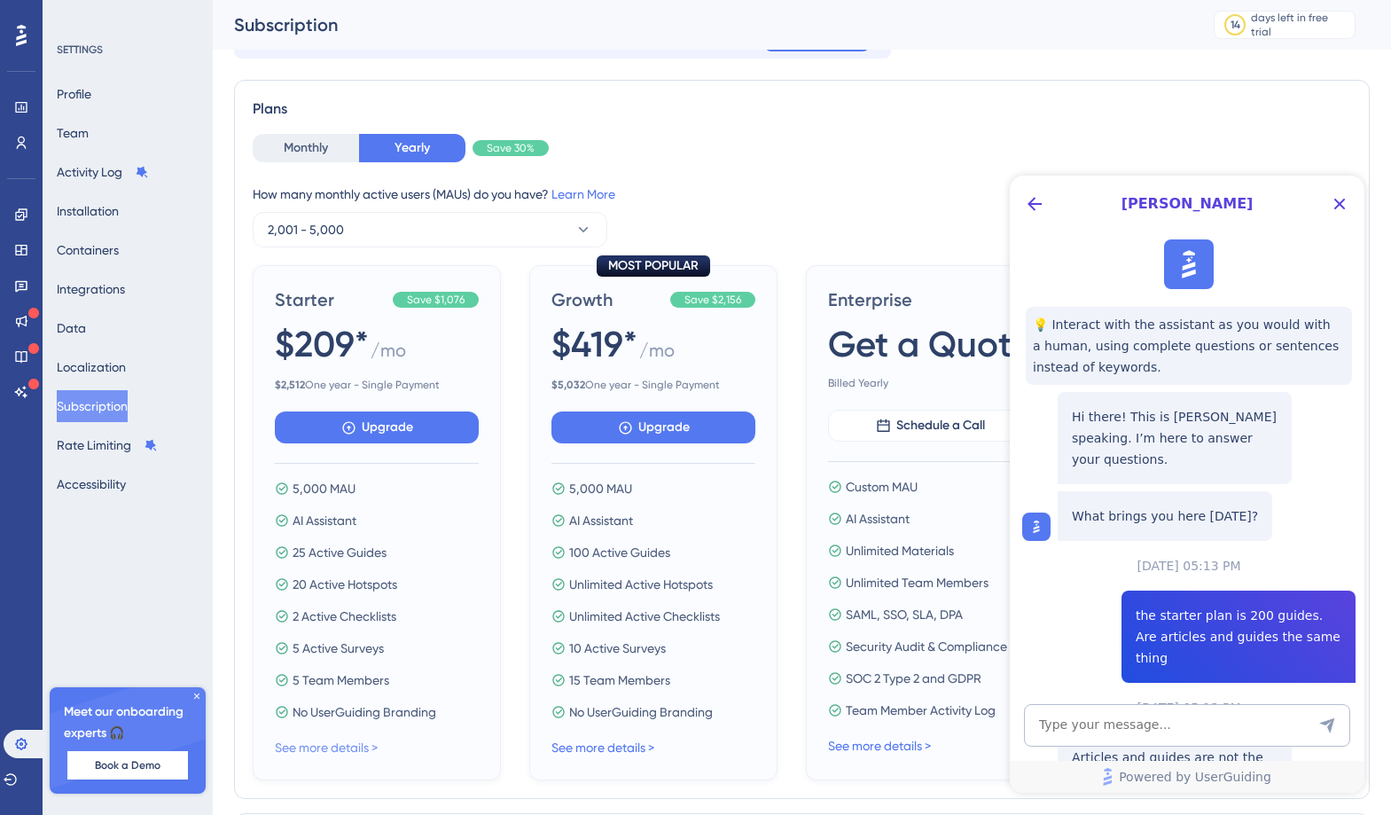
click at [316, 723] on link "See more details >" at bounding box center [326, 747] width 103 height 14
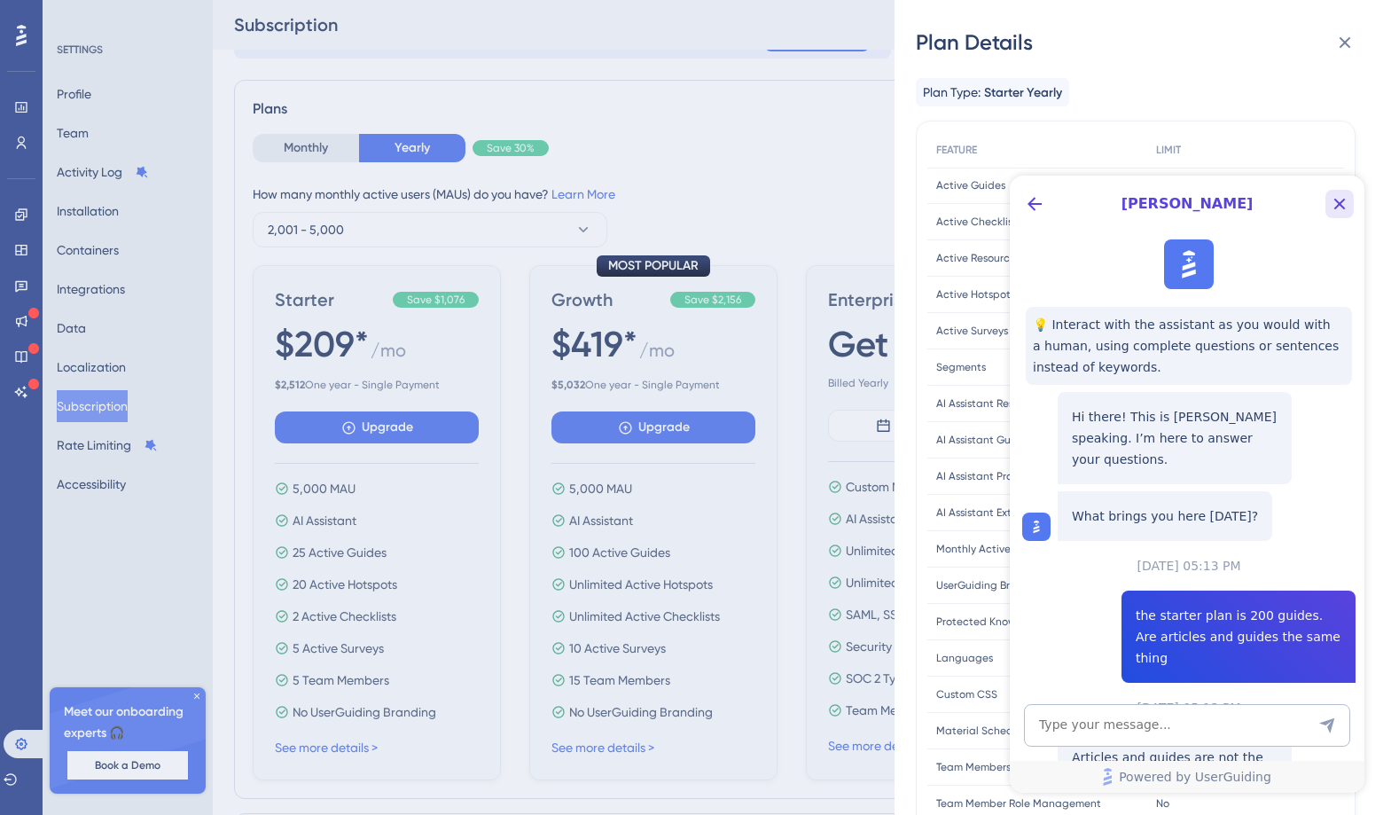
click at [1142, 215] on button "Close Button" at bounding box center [1339, 204] width 28 height 28
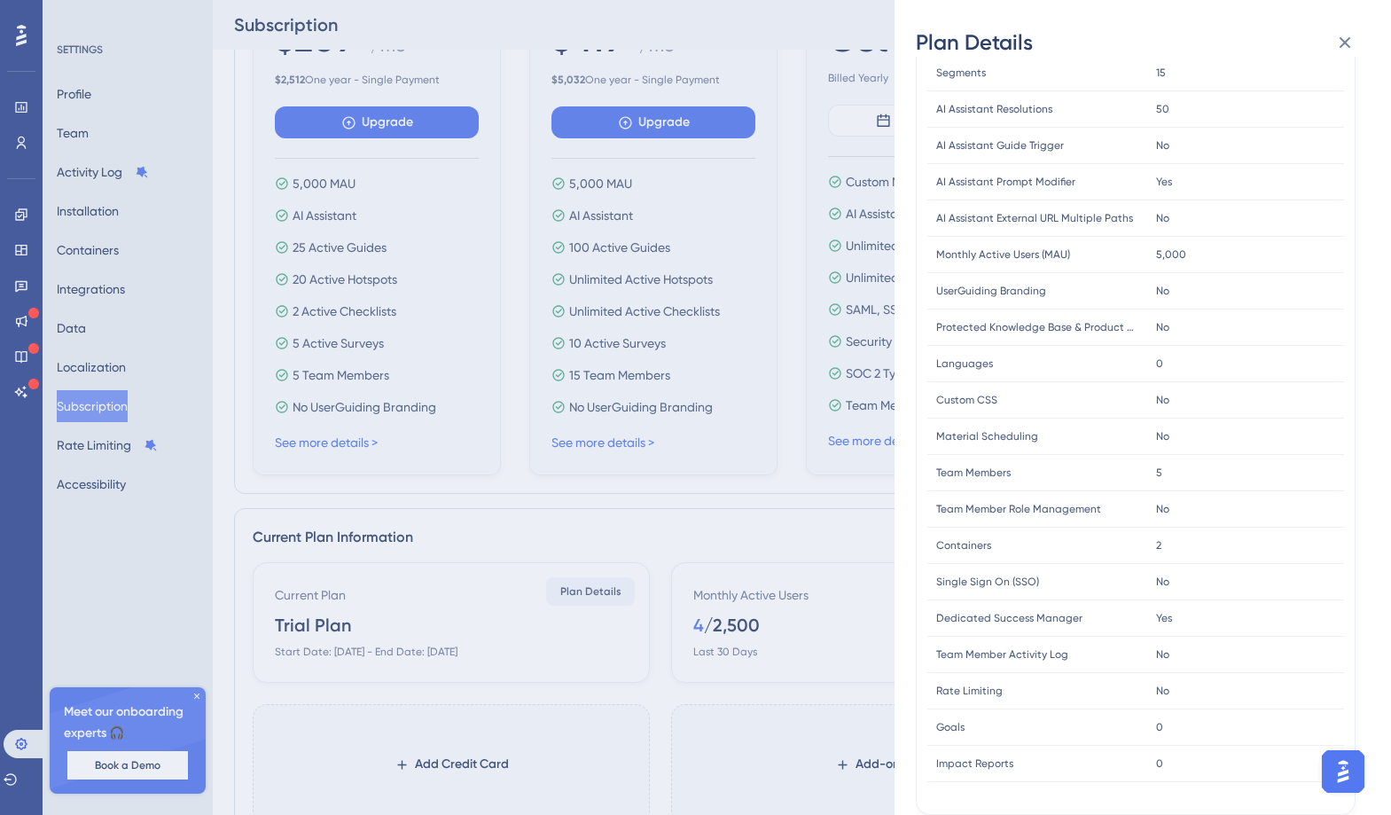
scroll to position [65, 0]
